Goal: Task Accomplishment & Management: Use online tool/utility

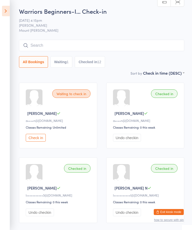
click at [129, 44] on input "search" at bounding box center [101, 46] width 165 height 12
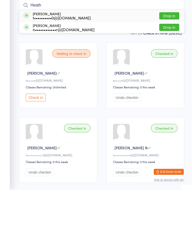
type input "Heath"
click at [78, 68] on div "n••••••••••••r@[DOMAIN_NAME]" at bounding box center [64, 70] width 62 height 4
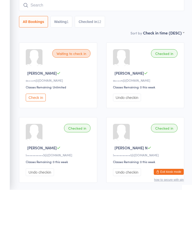
scroll to position [40, 0]
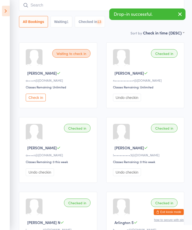
click at [112, 8] on input "search" at bounding box center [101, 5] width 165 height 12
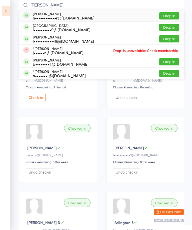
type input "[PERSON_NAME]"
click at [80, 17] on div "n••••••••••••r@[DOMAIN_NAME]" at bounding box center [64, 18] width 62 height 4
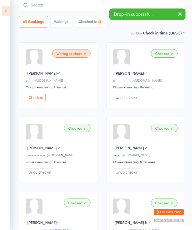
click at [6, 8] on icon at bounding box center [6, 11] width 8 height 11
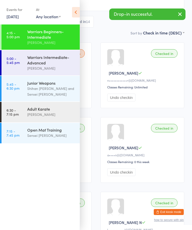
click at [66, 64] on div "Warriors Intermediate-Advanced" at bounding box center [51, 60] width 48 height 11
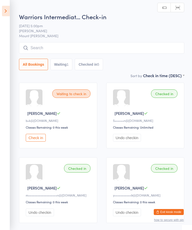
click at [5, 6] on icon at bounding box center [6, 11] width 8 height 11
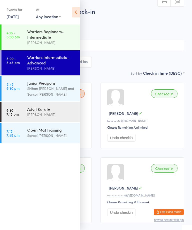
click at [55, 36] on div "Warriors Beginners-Intermediate" at bounding box center [51, 34] width 48 height 11
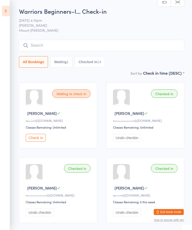
click at [7, 8] on icon at bounding box center [6, 11] width 8 height 11
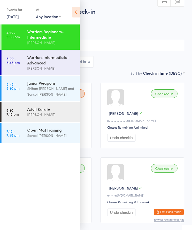
click at [62, 64] on div "Warriors Intermediate-Advanced" at bounding box center [51, 60] width 48 height 11
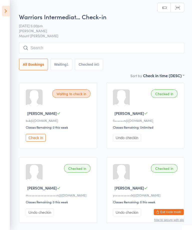
click at [144, 47] on input "search" at bounding box center [101, 48] width 165 height 12
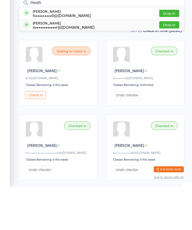
type input "Heath"
click at [79, 68] on div "n••••••••••••r@[DOMAIN_NAME]" at bounding box center [64, 70] width 62 height 4
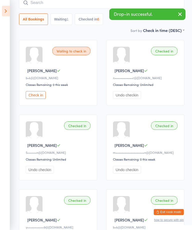
click at [68, 6] on input "search" at bounding box center [101, 3] width 165 height 12
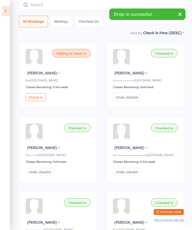
scroll to position [40, 0]
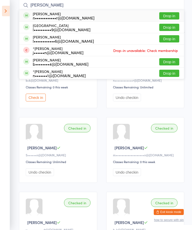
type input "[PERSON_NAME]"
click at [70, 16] on div "n••••••••••••r@[DOMAIN_NAME]" at bounding box center [64, 18] width 62 height 4
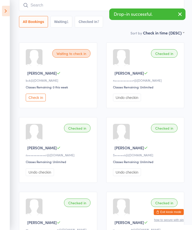
click at [7, 11] on icon at bounding box center [6, 11] width 8 height 11
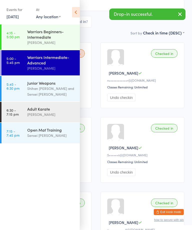
click at [66, 92] on div "Shihan [PERSON_NAME] and Sensei [PERSON_NAME]" at bounding box center [51, 92] width 48 height 12
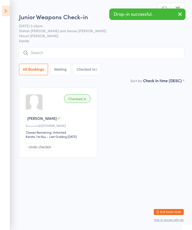
click at [112, 51] on input "search" at bounding box center [101, 53] width 165 height 12
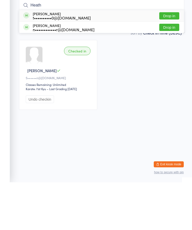
type input "Heath"
click at [79, 75] on div "n••••••••••••r@[DOMAIN_NAME]" at bounding box center [64, 77] width 62 height 4
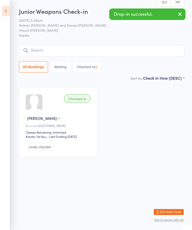
click at [75, 49] on input "search" at bounding box center [101, 51] width 165 height 12
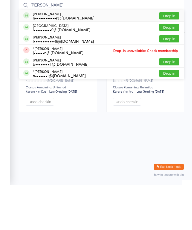
type input "[PERSON_NAME]"
click at [72, 61] on div "n••••••••••••r@[DOMAIN_NAME]" at bounding box center [64, 63] width 62 height 4
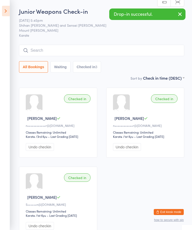
click at [7, 12] on icon at bounding box center [6, 11] width 8 height 11
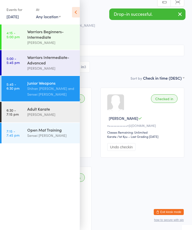
click at [62, 65] on div "Warriors Intermediate-Advanced" at bounding box center [51, 60] width 48 height 11
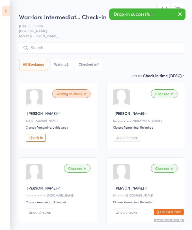
click at [43, 45] on input "search" at bounding box center [101, 48] width 165 height 12
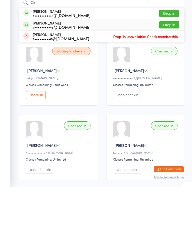
type input "Cle"
click at [63, 68] on div "r••••••••••s@[DOMAIN_NAME]" at bounding box center [62, 70] width 58 height 4
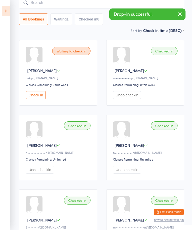
click at [32, 9] on input "search" at bounding box center [101, 3] width 165 height 12
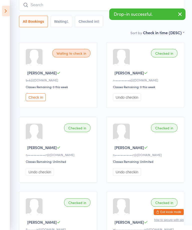
scroll to position [40, 0]
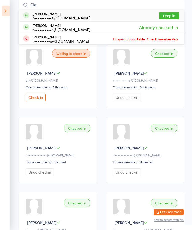
type input "Cle"
click at [38, 16] on div "r••••••••••s@[DOMAIN_NAME]" at bounding box center [62, 18] width 58 height 4
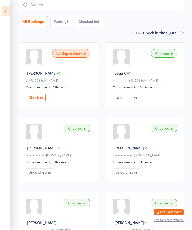
scroll to position [0, 0]
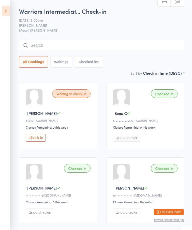
click at [144, 44] on input "search" at bounding box center [101, 46] width 165 height 12
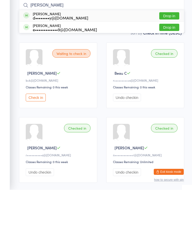
type input "[PERSON_NAME]"
click at [66, 50] on div "[PERSON_NAME] d••••••••y@[DOMAIN_NAME] Drop in" at bounding box center [101, 56] width 165 height 12
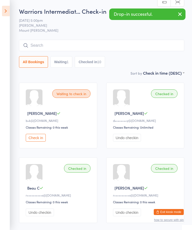
click at [9, 9] on icon at bounding box center [6, 11] width 8 height 11
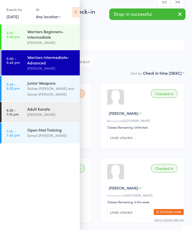
click at [62, 86] on div "Junior Weapons" at bounding box center [51, 83] width 48 height 6
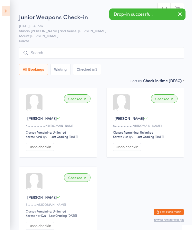
click at [61, 52] on input "search" at bounding box center [101, 53] width 165 height 12
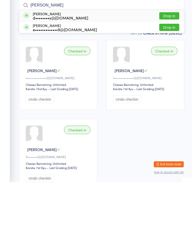
type input "[PERSON_NAME]"
click at [70, 64] on div "d••••••••y@[DOMAIN_NAME]" at bounding box center [61, 66] width 56 height 4
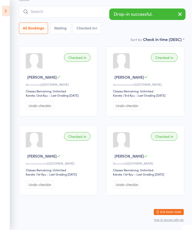
click at [11, 6] on ui-view "Junior Weapons Check-in [DATE] 5:45pm [PERSON_NAME] and Sensei [PERSON_NAME] Mo…" at bounding box center [96, 85] width 192 height 229
click at [7, 14] on icon at bounding box center [6, 11] width 8 height 11
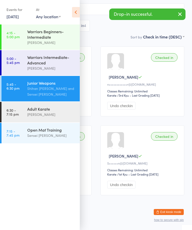
click at [56, 58] on div "Warriors Intermediate-Advanced" at bounding box center [51, 60] width 48 height 11
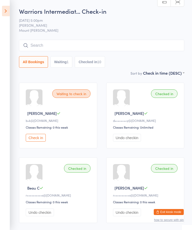
click at [148, 40] on input "search" at bounding box center [101, 46] width 165 height 12
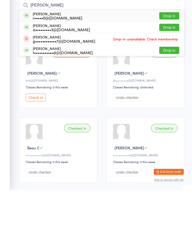
type input "[PERSON_NAME]"
click at [172, 53] on button "Drop in" at bounding box center [169, 56] width 20 height 7
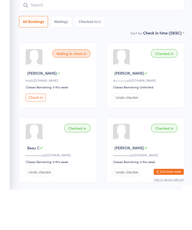
scroll to position [40, 0]
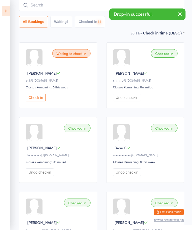
click at [3, 12] on icon at bounding box center [6, 11] width 8 height 11
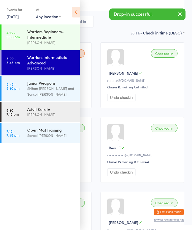
click at [17, 89] on time "5:45 - 6:30 pm" at bounding box center [13, 86] width 13 height 8
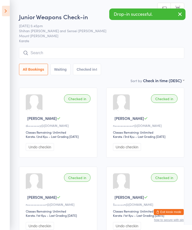
click at [119, 52] on input "search" at bounding box center [101, 53] width 165 height 12
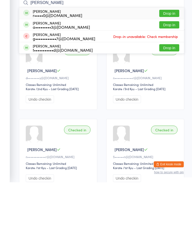
type input "[PERSON_NAME]"
click at [172, 58] on button "Drop in" at bounding box center [169, 61] width 20 height 7
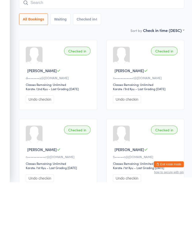
scroll to position [48, 0]
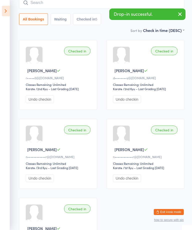
click at [4, 14] on icon at bounding box center [6, 11] width 8 height 11
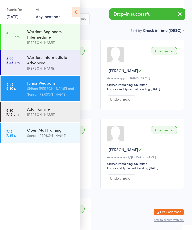
click at [16, 64] on time "5:00 - 5:45 pm" at bounding box center [13, 61] width 13 height 8
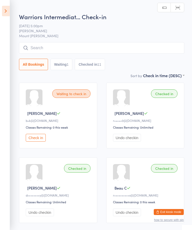
click at [36, 42] on div "Warriors Intermediat… Check-in [DATE] 5:00pm Shihan [PERSON_NAME] Mount [PERSON…" at bounding box center [101, 43] width 165 height 60
click at [35, 49] on input "search" at bounding box center [101, 48] width 165 height 12
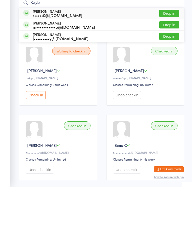
type input "Kayla"
click at [174, 53] on button "Drop in" at bounding box center [169, 56] width 20 height 7
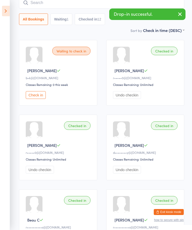
click at [5, 10] on icon at bounding box center [6, 11] width 8 height 11
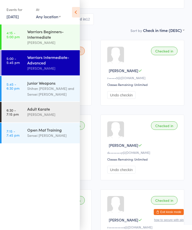
click at [14, 90] on time "5:45 - 6:30 pm" at bounding box center [13, 86] width 13 height 8
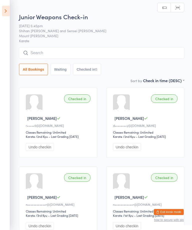
click at [36, 55] on input "search" at bounding box center [101, 53] width 165 height 12
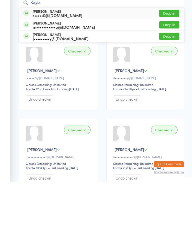
type input "Kayla"
click at [171, 58] on button "Drop in" at bounding box center [169, 61] width 20 height 7
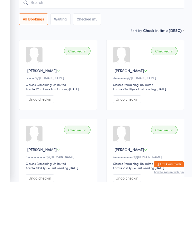
scroll to position [48, 0]
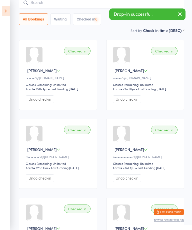
click at [6, 10] on icon at bounding box center [6, 11] width 8 height 11
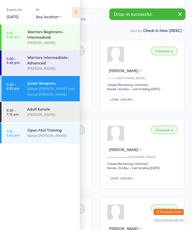
click at [14, 65] on time "5:00 - 5:45 pm" at bounding box center [13, 61] width 13 height 8
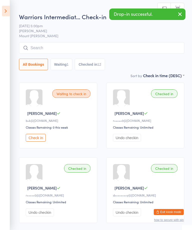
click at [27, 50] on icon at bounding box center [26, 48] width 5 height 5
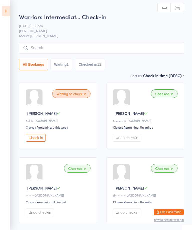
click at [32, 40] on div "Warriors Intermediat… Check-in [DATE] 5:00pm Shihan [PERSON_NAME] Mount [PERSON…" at bounding box center [101, 43] width 165 height 60
click at [31, 45] on input "search" at bounding box center [101, 48] width 165 height 12
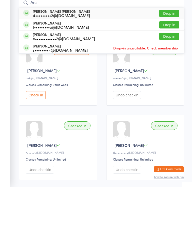
type input "Arc"
click at [170, 53] on button "Drop in" at bounding box center [169, 56] width 20 height 7
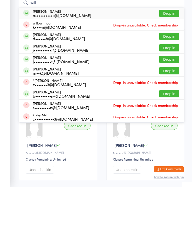
type input "will"
click at [29, 52] on div "Will [PERSON_NAME] n••••••••••s@[DOMAIN_NAME]" at bounding box center [57, 56] width 68 height 8
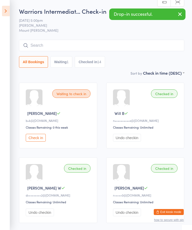
click at [74, 51] on input "search" at bounding box center [101, 46] width 165 height 12
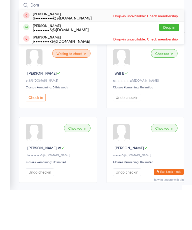
type input "Dom"
click at [172, 64] on button "Drop in" at bounding box center [169, 67] width 20 height 7
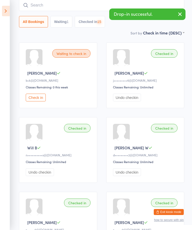
click at [7, 9] on icon at bounding box center [6, 11] width 8 height 11
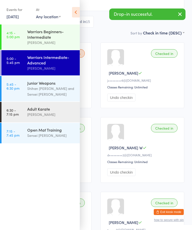
click at [37, 86] on div "Junior Weapons" at bounding box center [51, 83] width 48 height 6
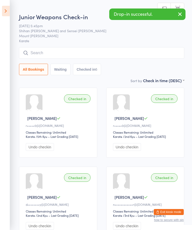
click at [61, 52] on input "search" at bounding box center [101, 53] width 165 height 12
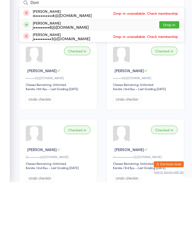
type input "Dom"
click at [61, 73] on div "j•••••••••6@[DOMAIN_NAME]" at bounding box center [61, 75] width 56 height 4
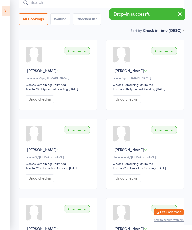
click at [8, 12] on icon at bounding box center [6, 11] width 8 height 11
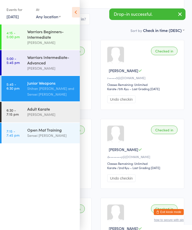
click at [33, 63] on div "Warriors Intermediate-Advanced" at bounding box center [51, 60] width 48 height 11
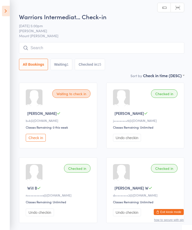
click at [145, 46] on input "search" at bounding box center [101, 48] width 165 height 12
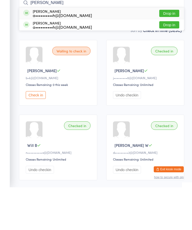
type input "[PERSON_NAME]"
click at [172, 64] on button "Drop in" at bounding box center [169, 67] width 20 height 7
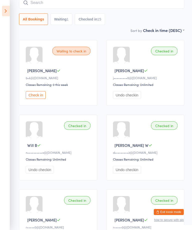
click at [0, 0] on div "Drop-in successful." at bounding box center [0, 0] width 0 height 0
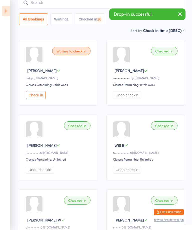
click at [156, 4] on input "search" at bounding box center [101, 3] width 165 height 12
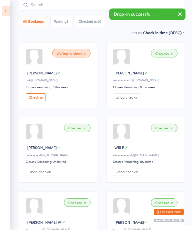
scroll to position [40, 0]
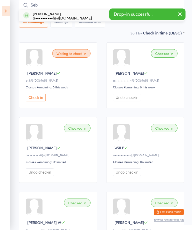
click at [177, 15] on icon "button" at bounding box center [180, 14] width 6 height 6
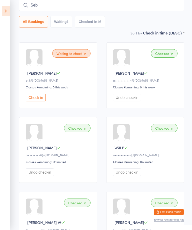
click at [166, 7] on input "Seb" at bounding box center [101, 5] width 165 height 12
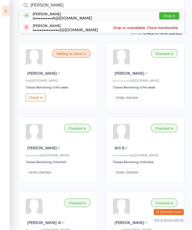
type input "[PERSON_NAME]"
click at [174, 11] on div "[PERSON_NAME] a••••••••••h@[DOMAIN_NAME] Drop in" at bounding box center [101, 16] width 165 height 12
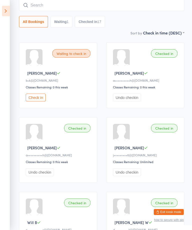
click at [168, 5] on input "search" at bounding box center [101, 5] width 165 height 12
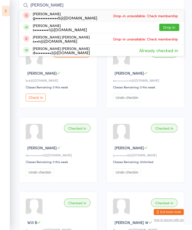
type input "[PERSON_NAME]"
click at [175, 24] on button "Drop in" at bounding box center [169, 27] width 20 height 7
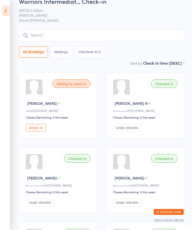
scroll to position [10, 0]
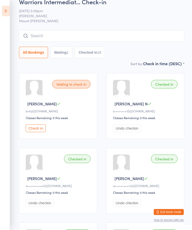
click at [9, 12] on icon at bounding box center [6, 11] width 8 height 11
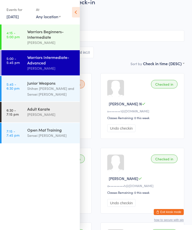
click at [77, 9] on icon at bounding box center [76, 12] width 8 height 11
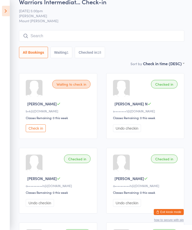
click at [128, 32] on input "search" at bounding box center [101, 36] width 165 height 12
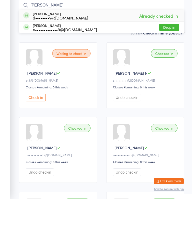
type input "[PERSON_NAME]"
click at [175, 55] on button "Drop in" at bounding box center [169, 58] width 20 height 7
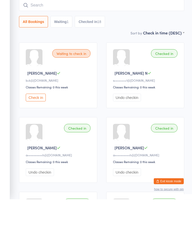
scroll to position [40, 0]
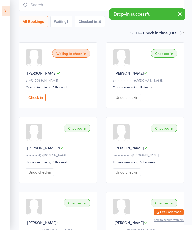
click at [134, 4] on input "search" at bounding box center [101, 5] width 165 height 12
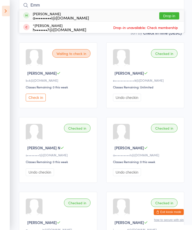
type input "Emm"
click at [169, 17] on button "Drop in" at bounding box center [169, 15] width 20 height 7
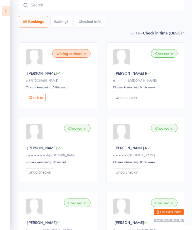
click at [41, 6] on input "search" at bounding box center [101, 5] width 165 height 12
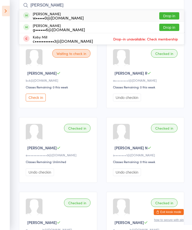
type input "[PERSON_NAME]"
click at [171, 29] on button "Drop in" at bounding box center [169, 27] width 20 height 7
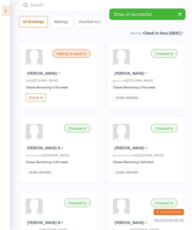
click at [7, 9] on icon at bounding box center [6, 11] width 8 height 11
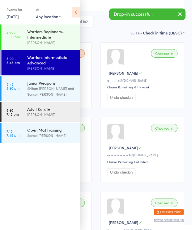
click at [27, 90] on div "Shihan [PERSON_NAME] and Sensei [PERSON_NAME]" at bounding box center [51, 92] width 48 height 12
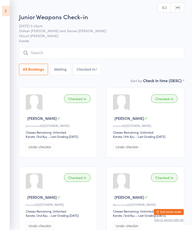
click at [63, 56] on input "search" at bounding box center [101, 53] width 165 height 12
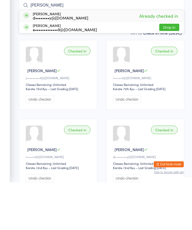
type input "[PERSON_NAME]"
click at [171, 72] on button "Drop in" at bounding box center [169, 75] width 20 height 7
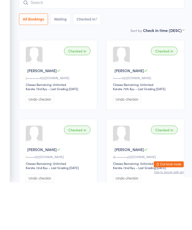
scroll to position [48, 0]
